Goal: Find specific page/section: Find specific page/section

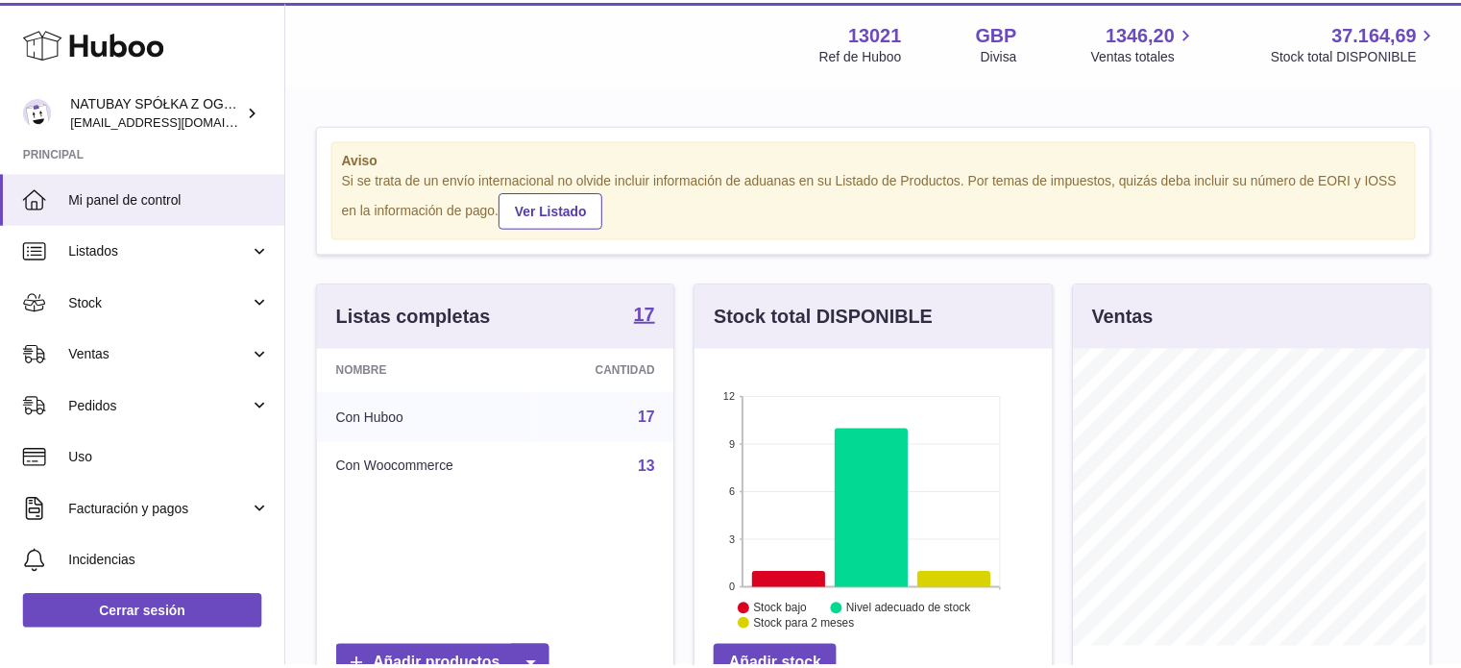
scroll to position [300, 360]
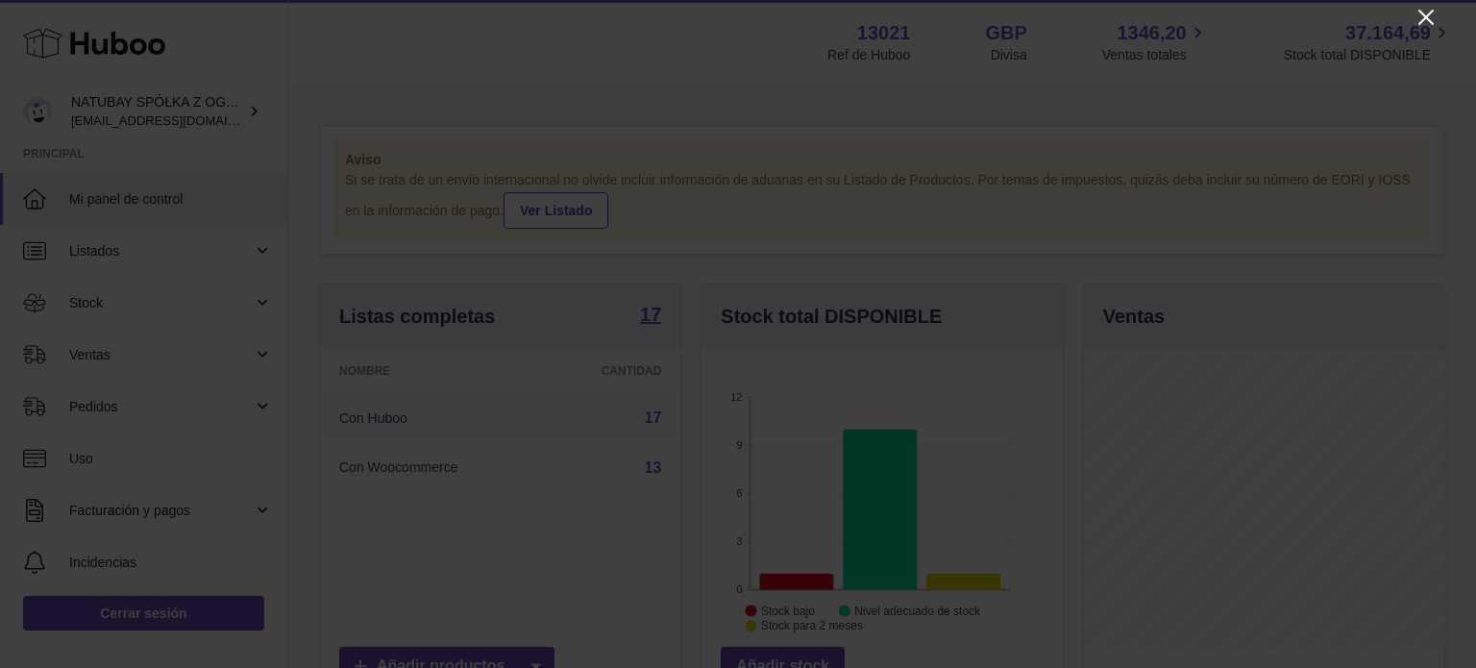
click at [1431, 25] on icon "Close" at bounding box center [1425, 17] width 23 height 23
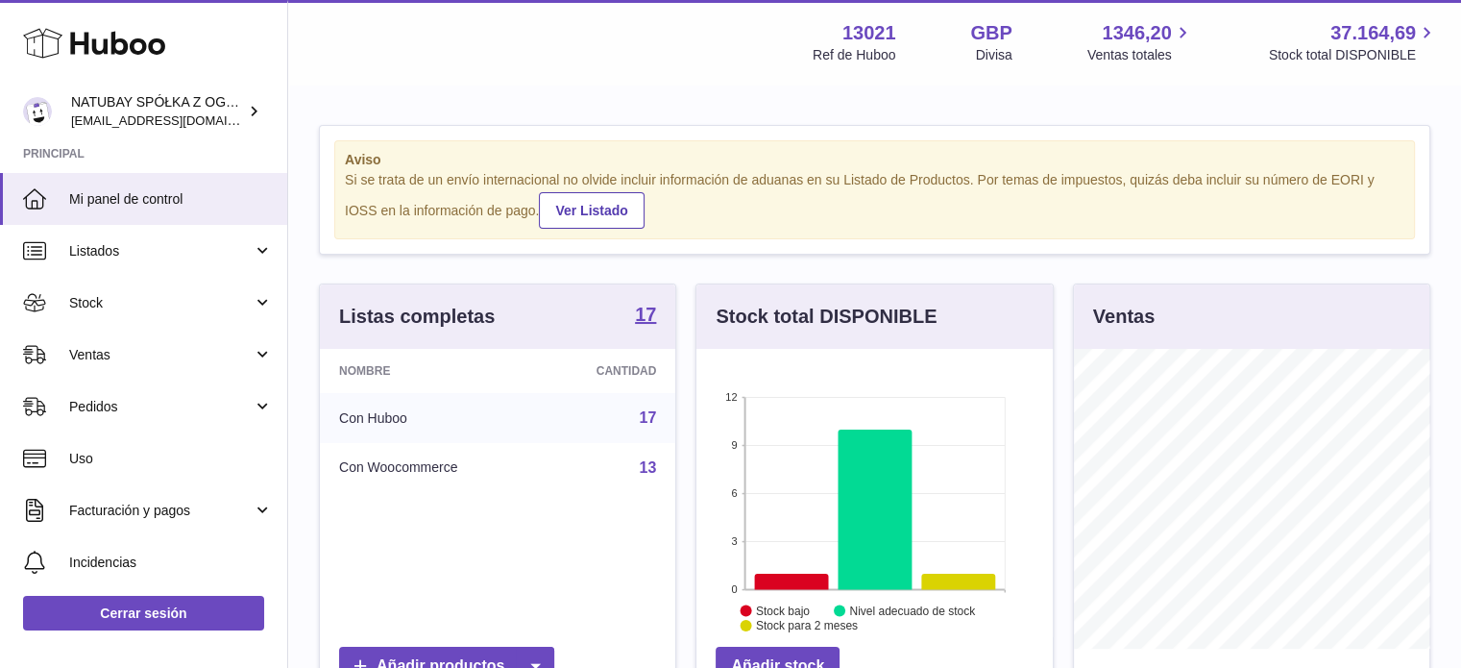
scroll to position [960547, 960490]
click at [660, 308] on div "Listas completas 17" at bounding box center [498, 316] width 356 height 64
click at [646, 307] on strong "17" at bounding box center [645, 314] width 21 height 19
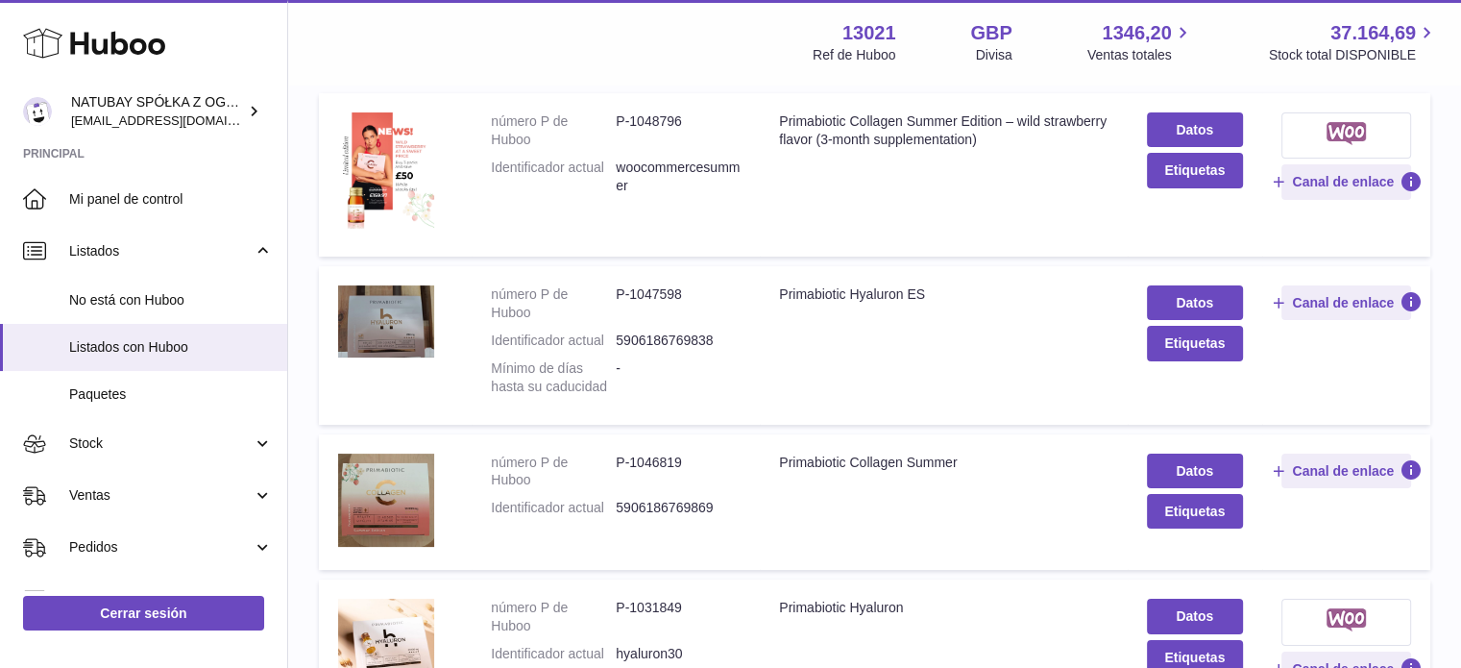
scroll to position [288, 0]
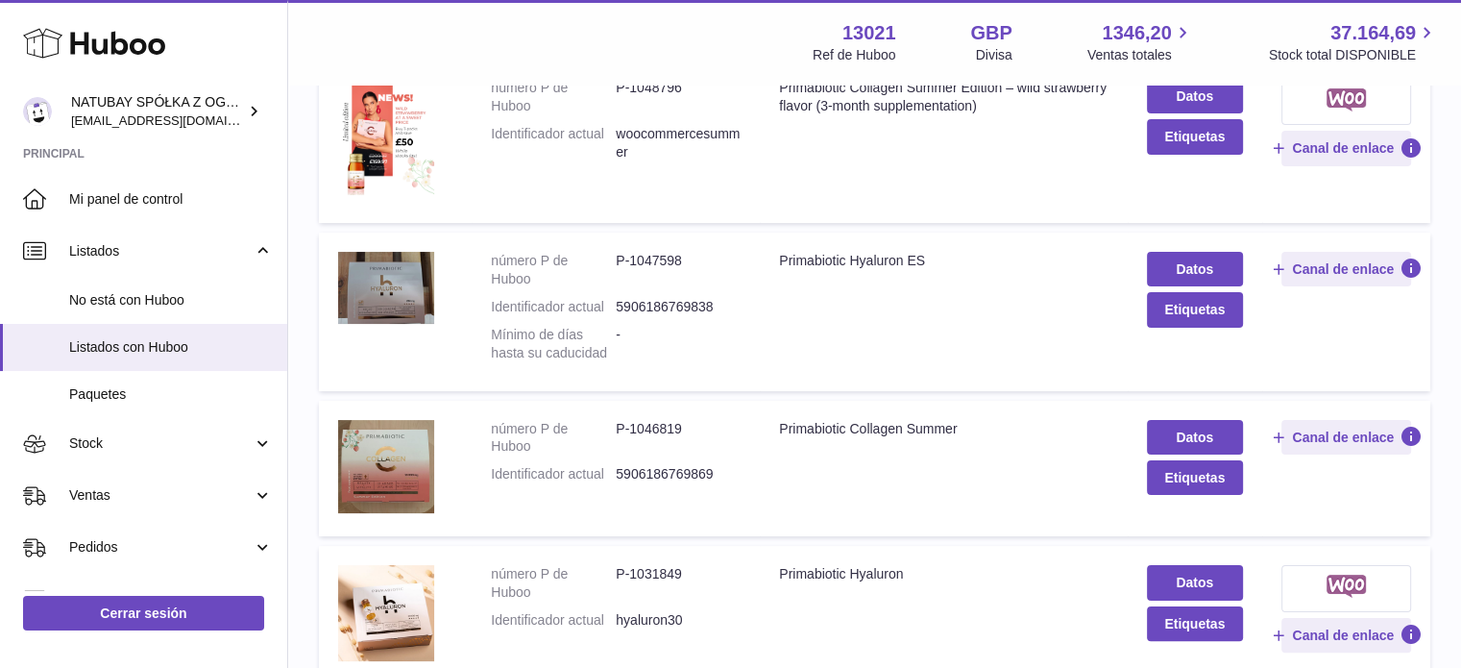
click at [665, 456] on dd "P-1046819" at bounding box center [678, 438] width 125 height 37
copy dd "1046819"
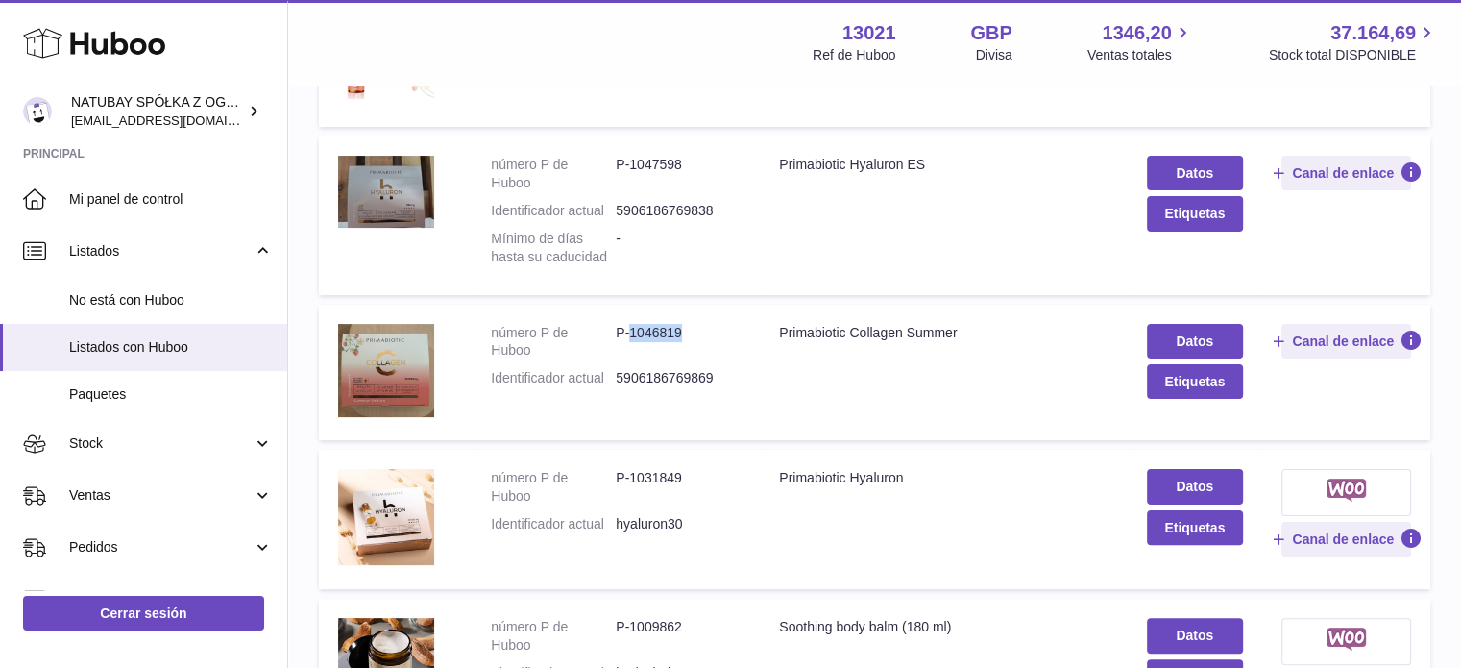
scroll to position [480, 0]
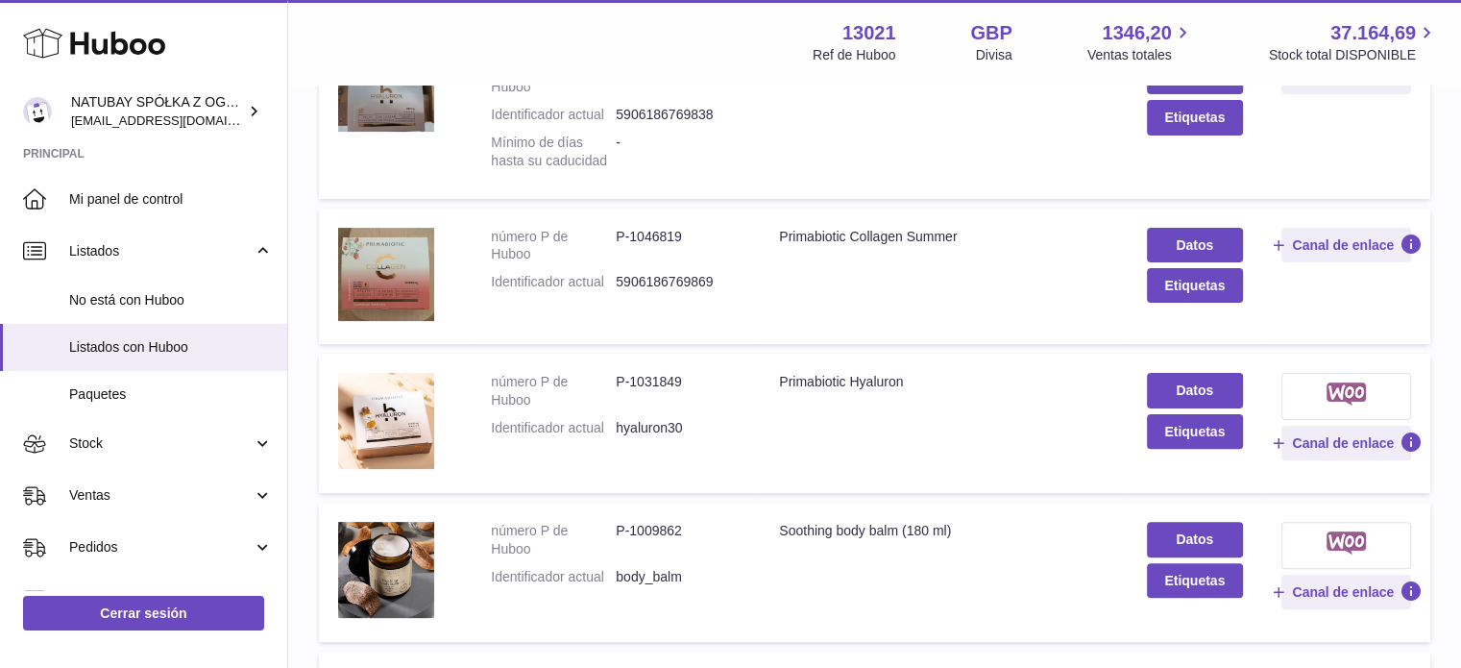
click at [652, 409] on dd "P-1031849" at bounding box center [678, 391] width 125 height 37
copy dd "1031849"
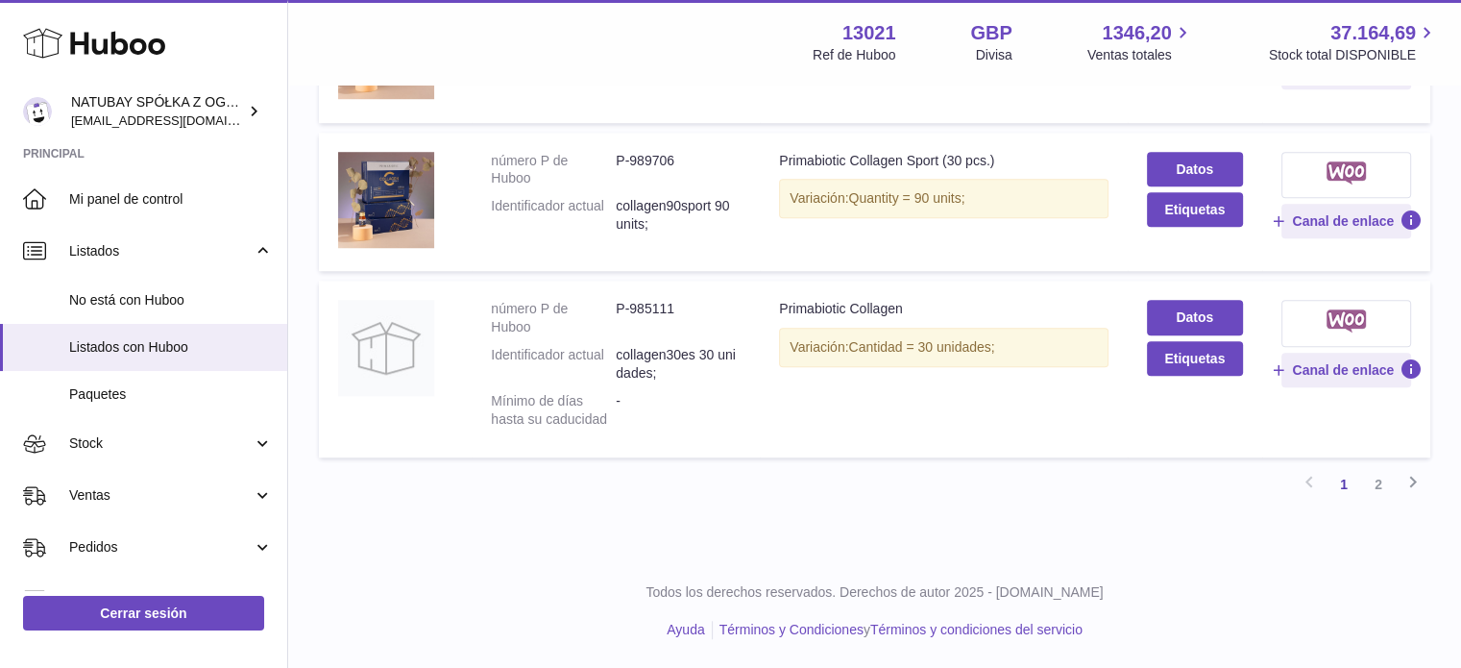
scroll to position [1510, 0]
click at [1384, 484] on link "2" at bounding box center [1379, 484] width 35 height 35
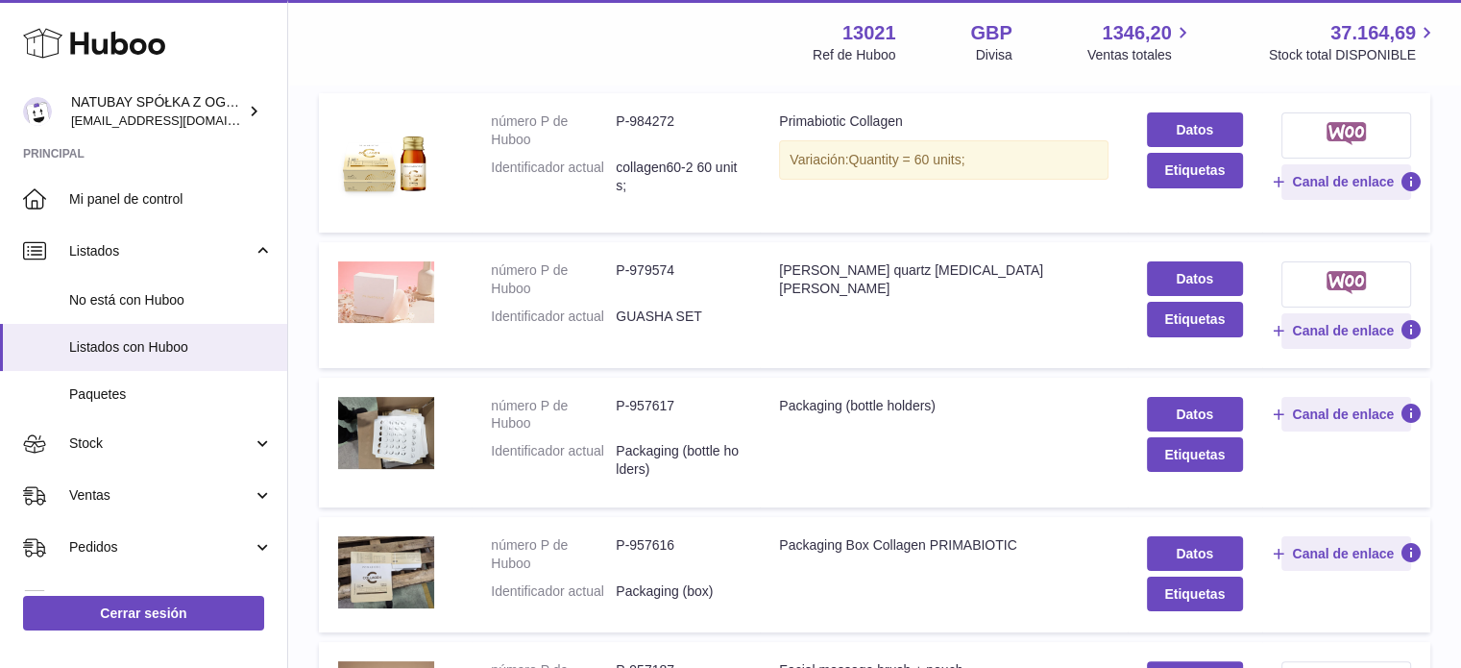
scroll to position [86, 0]
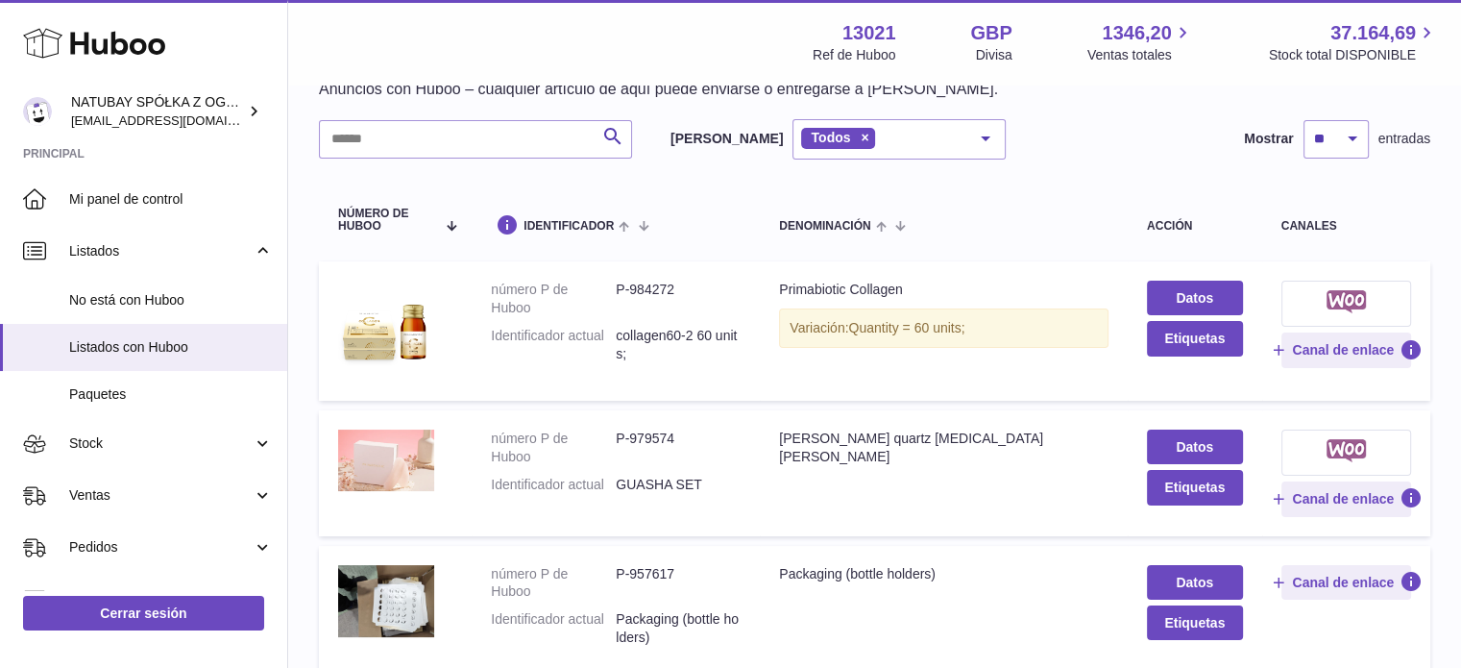
click at [650, 285] on dd "P-984272" at bounding box center [678, 299] width 125 height 37
copy dd "984272"
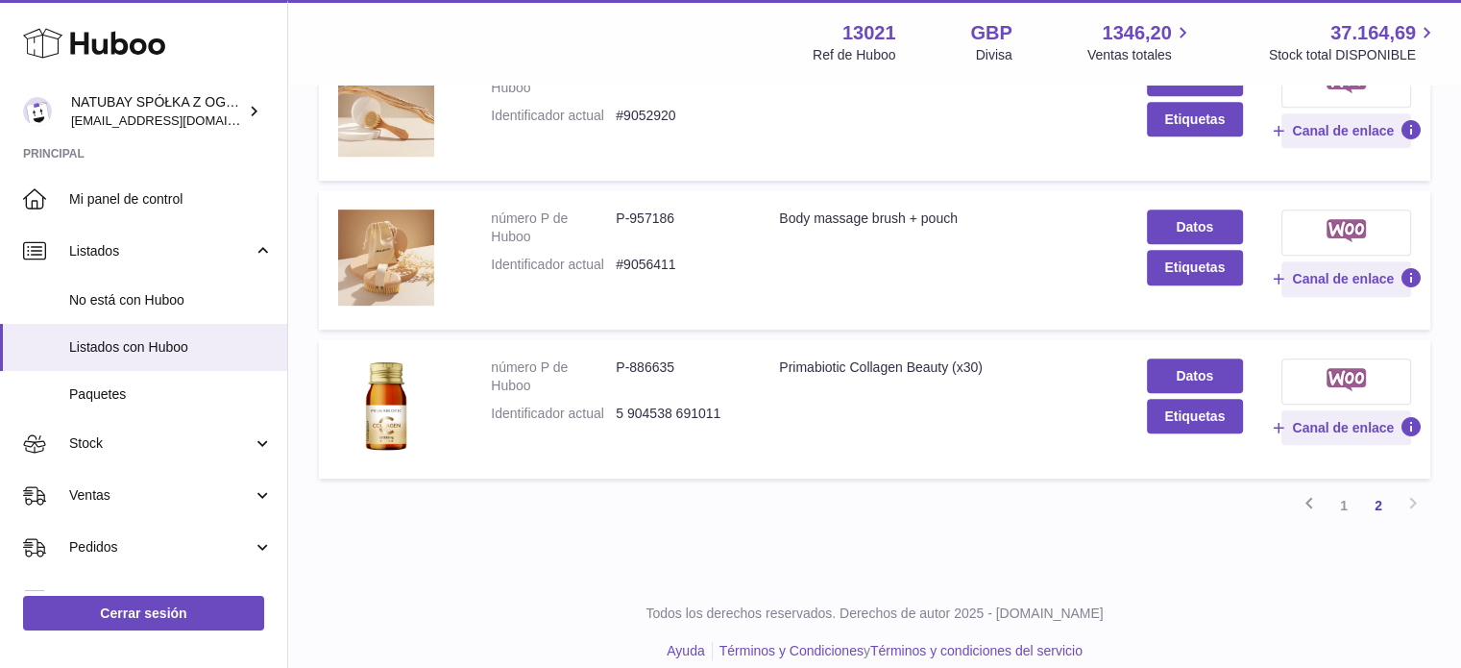
scroll to position [894, 0]
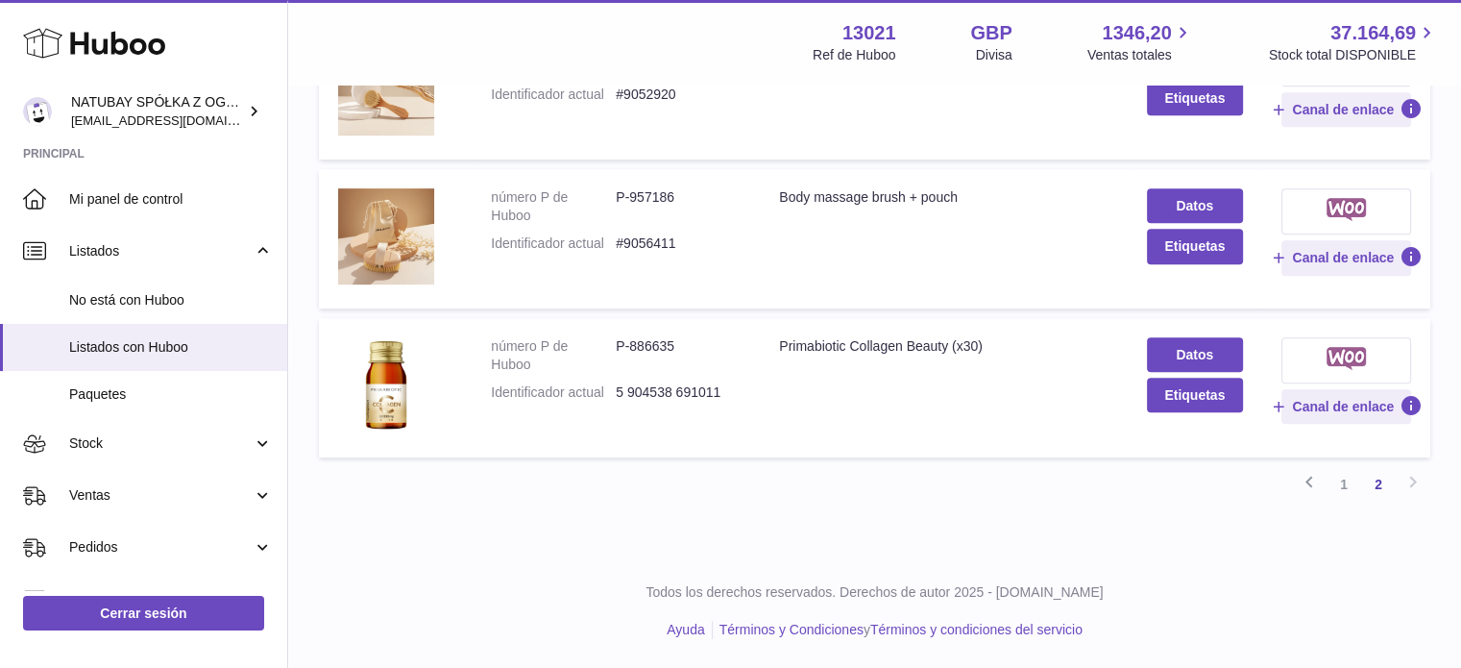
click at [660, 352] on dd "P-886635" at bounding box center [678, 355] width 125 height 37
copy dd "886635"
click at [1341, 487] on link "1" at bounding box center [1344, 484] width 35 height 35
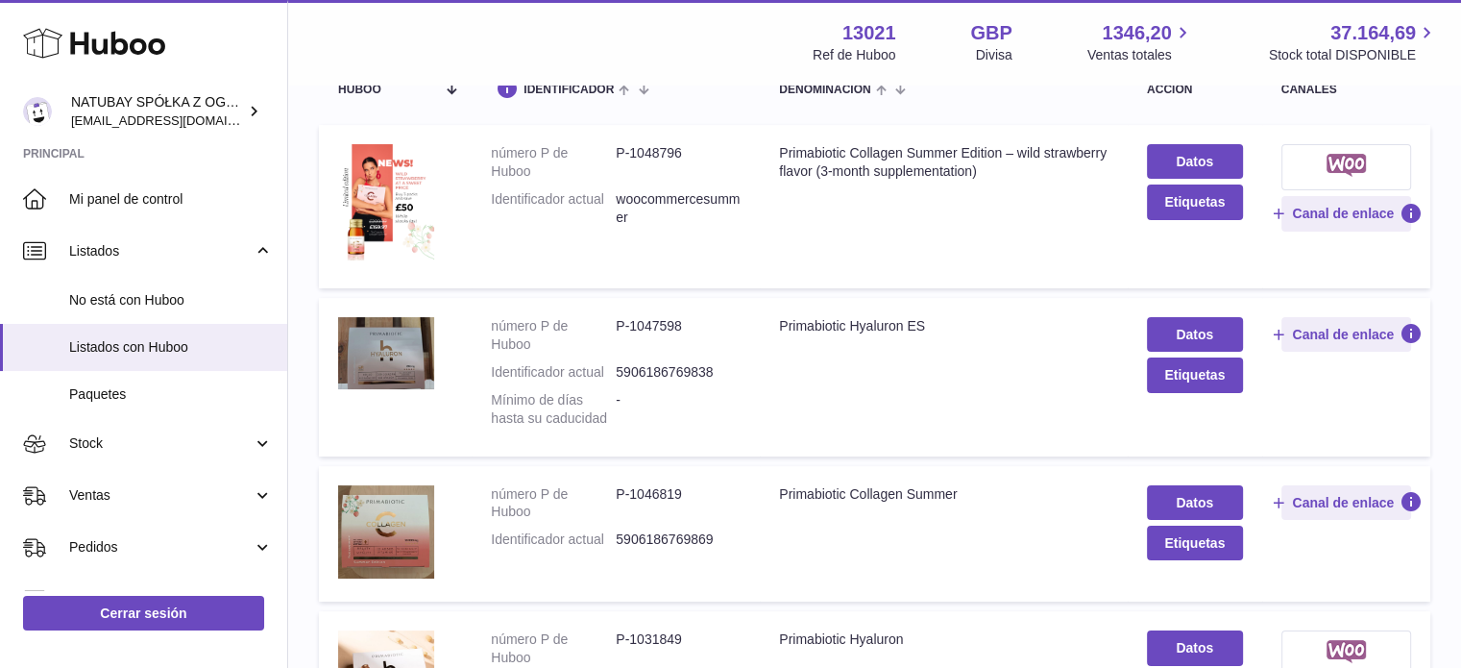
scroll to position [375, 0]
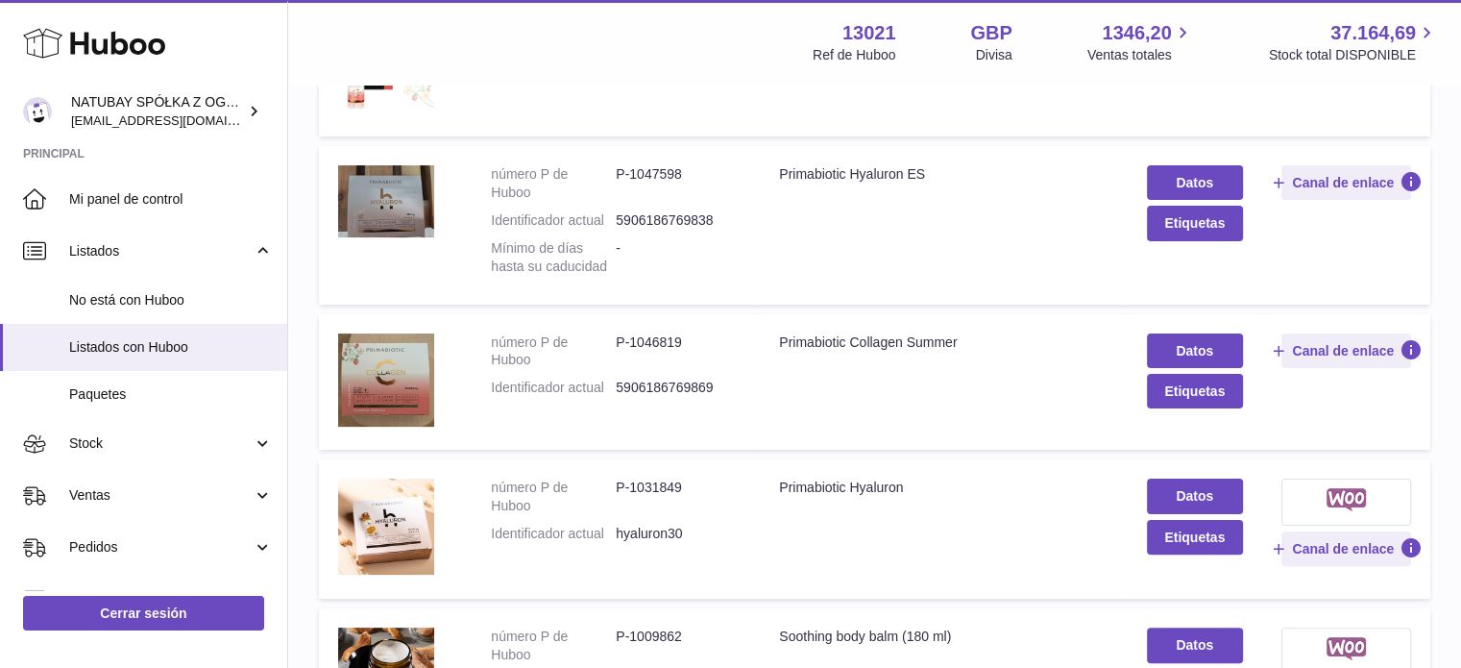
click at [662, 168] on dd "P-1047598" at bounding box center [678, 183] width 125 height 37
copy dd "1047598"
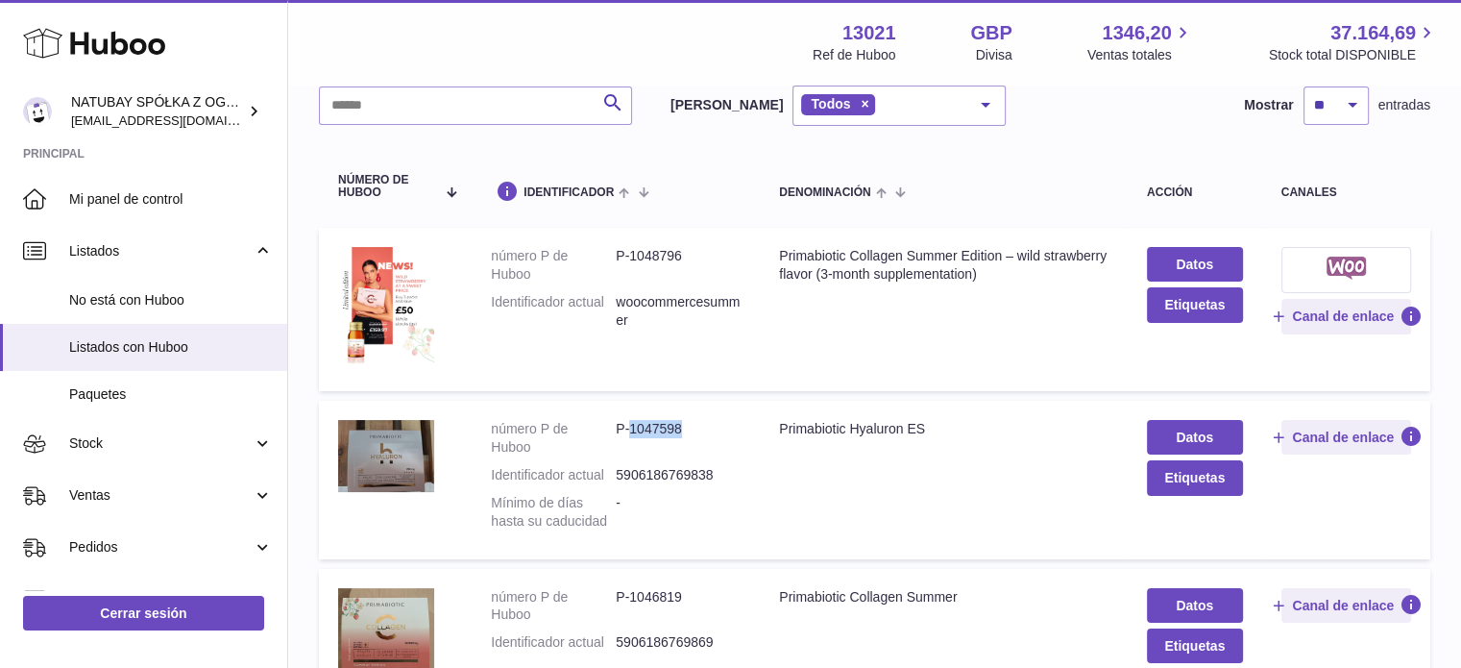
scroll to position [0, 0]
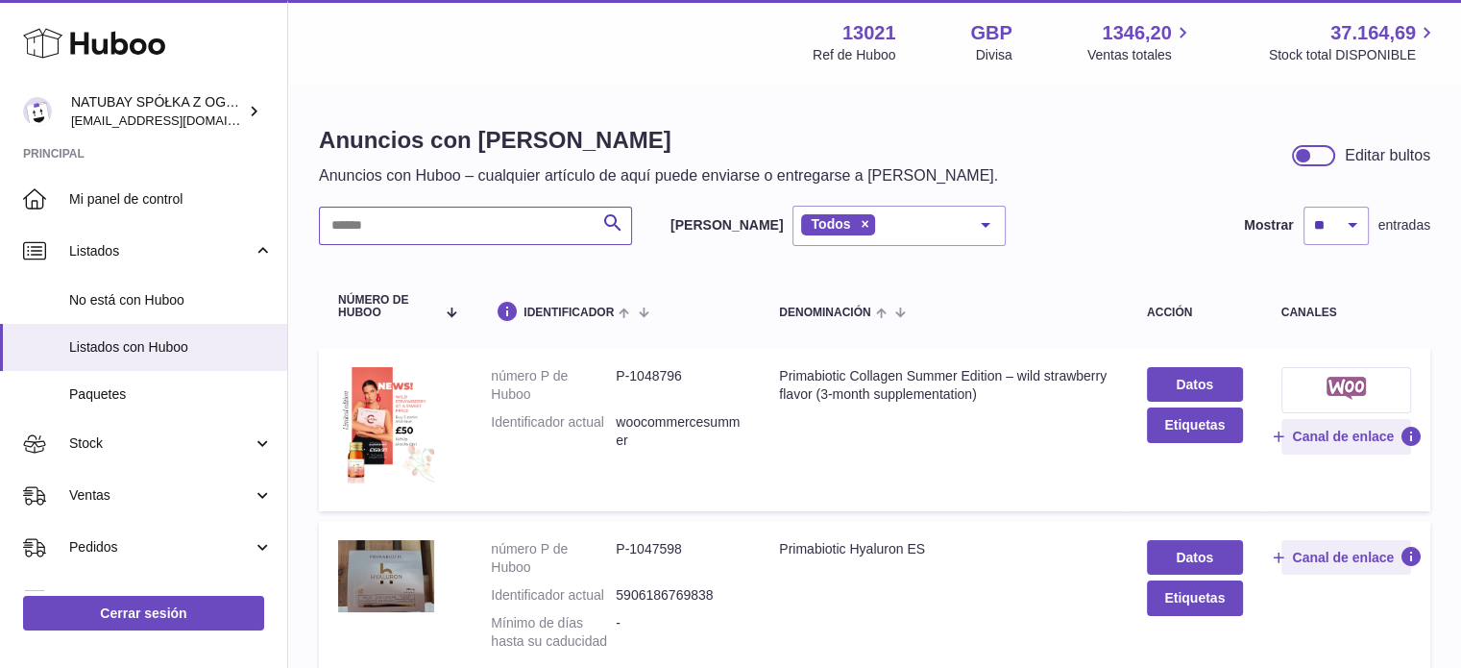
click at [584, 224] on input "text" at bounding box center [475, 226] width 313 height 38
paste input "******"
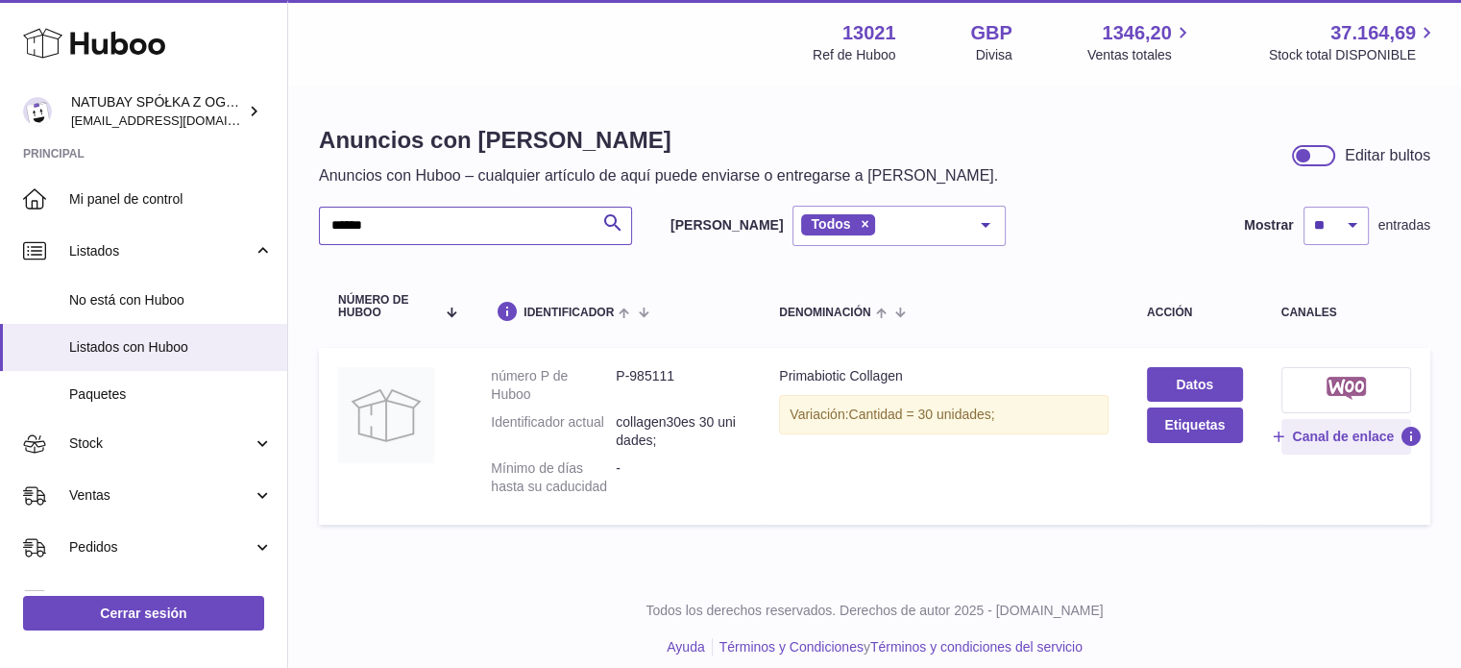
type input "******"
